Goal: Information Seeking & Learning: Learn about a topic

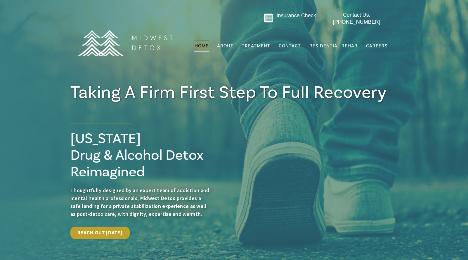
click at [153, 196] on span "Thoughtfully designed by an expert team of addiction and mental health professi…" at bounding box center [139, 202] width 139 height 30
click at [323, 43] on span "Residential Rehab" at bounding box center [334, 46] width 48 height 6
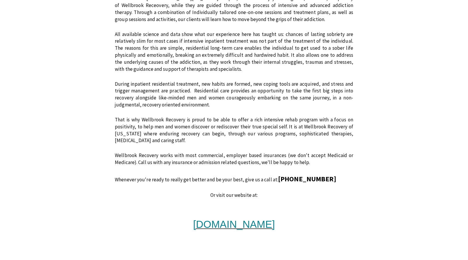
scroll to position [386, 0]
click at [229, 218] on span "[DOMAIN_NAME]" at bounding box center [234, 223] width 82 height 11
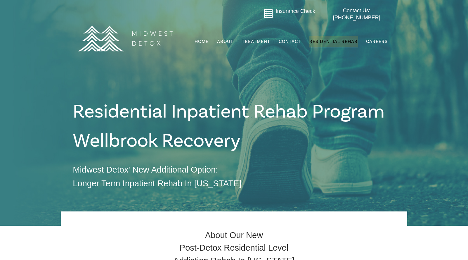
scroll to position [0, 0]
